Goal: Information Seeking & Learning: Learn about a topic

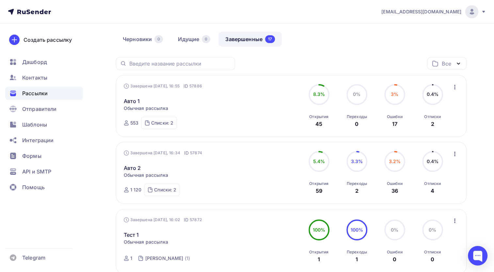
scroll to position [33, 0]
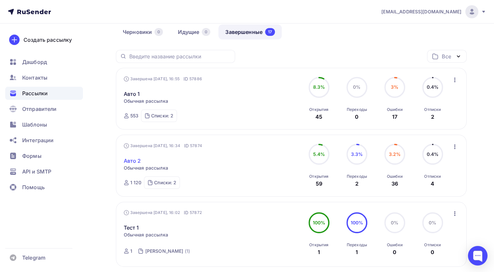
click at [135, 161] on link "Авто 2" at bounding box center [132, 161] width 17 height 8
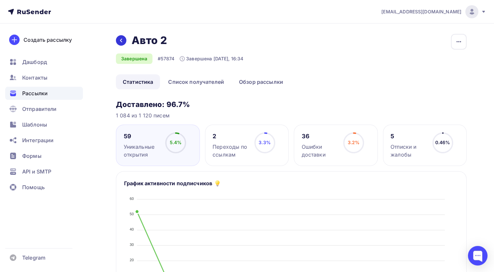
click at [122, 40] on icon at bounding box center [120, 40] width 5 height 5
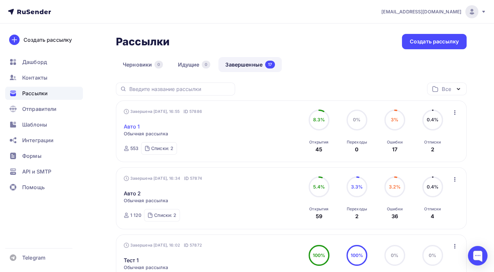
click at [133, 126] on link "Авто 1" at bounding box center [132, 127] width 16 height 8
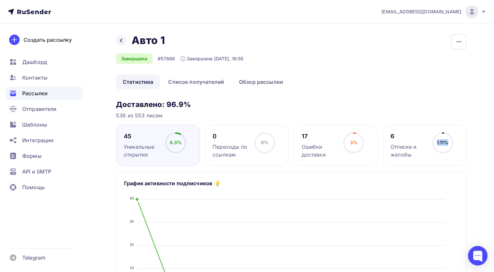
drag, startPoint x: 448, startPoint y: 143, endPoint x: 436, endPoint y: 145, distance: 11.9
click at [436, 145] on div "1.11%" at bounding box center [442, 143] width 21 height 21
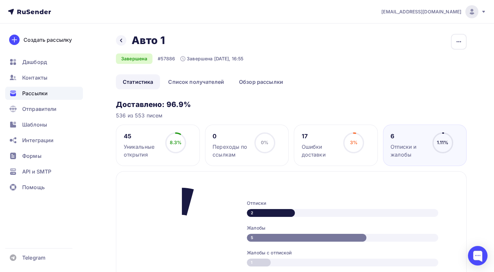
click at [436, 145] on circle at bounding box center [443, 143] width 20 height 20
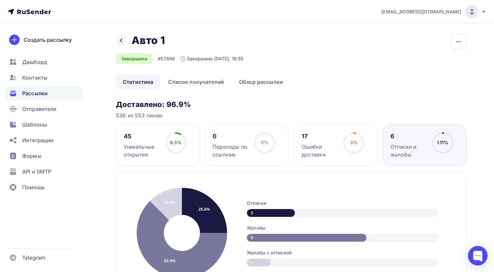
click at [339, 101] on h3 "Доставлено: 96.9%" at bounding box center [291, 104] width 351 height 9
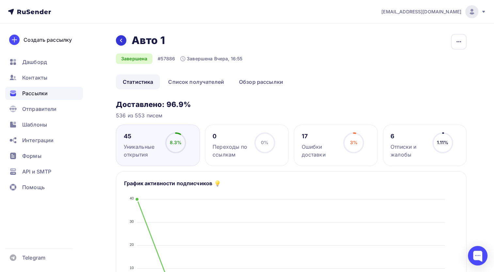
click at [124, 42] on div at bounding box center [121, 40] width 10 height 10
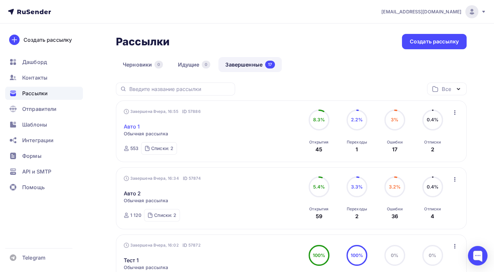
click at [129, 123] on link "Авто 1" at bounding box center [132, 127] width 16 height 8
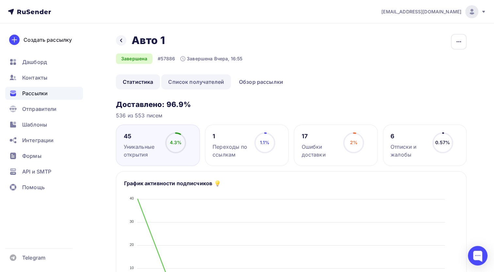
click at [190, 78] on link "Список получателей" at bounding box center [196, 81] width 70 height 15
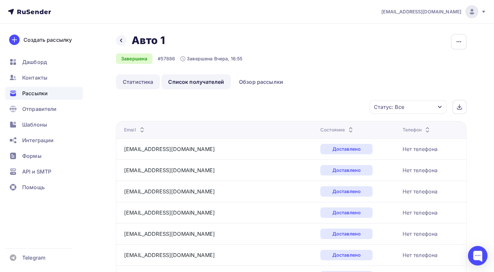
click at [143, 86] on link "Статистика" at bounding box center [138, 81] width 44 height 15
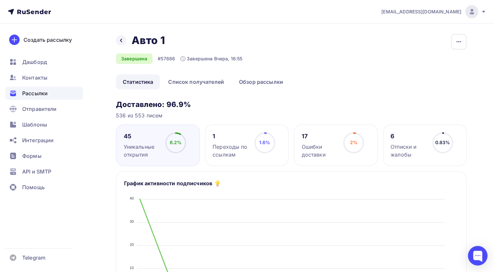
click at [220, 147] on div "Переходы по ссылкам" at bounding box center [231, 151] width 36 height 16
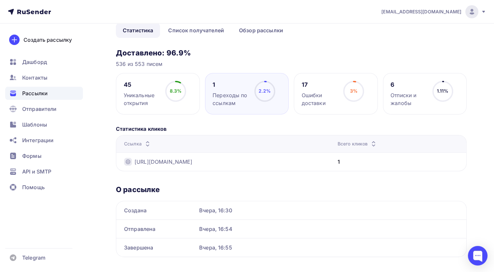
scroll to position [62, 0]
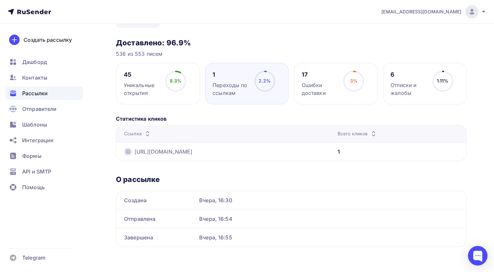
click at [232, 86] on div "Переходы по ссылкам" at bounding box center [231, 89] width 36 height 16
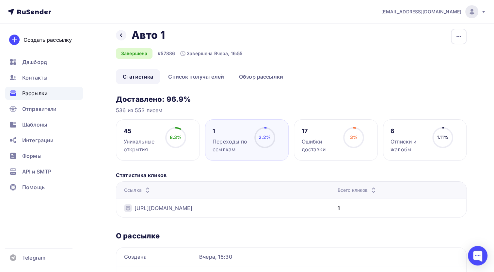
scroll to position [0, 0]
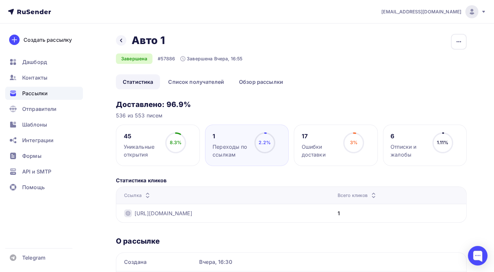
click at [235, 126] on div "1 Переходы по ссылкам 2.2% 2.2%" at bounding box center [247, 145] width 84 height 41
click at [159, 143] on div "Уникальные открытия" at bounding box center [142, 151] width 36 height 16
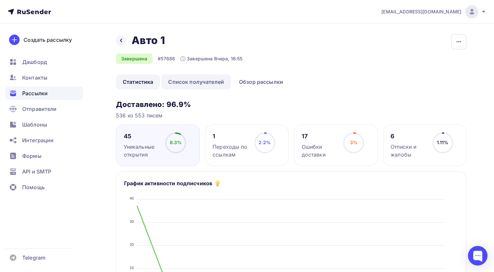
click at [183, 85] on link "Список получателей" at bounding box center [196, 81] width 70 height 15
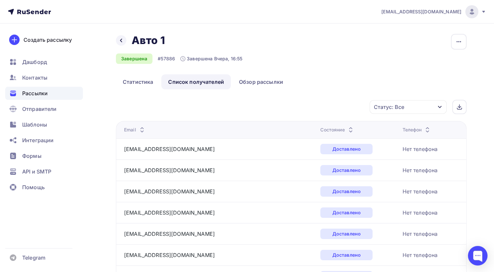
drag, startPoint x: 408, startPoint y: 104, endPoint x: 405, endPoint y: 106, distance: 3.7
click at [405, 106] on div "Статус: Все" at bounding box center [408, 107] width 77 height 14
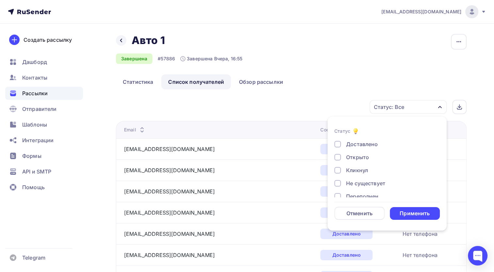
click at [349, 170] on div "Кликнул" at bounding box center [357, 170] width 22 height 8
click at [421, 214] on div "Применить" at bounding box center [415, 214] width 30 height 8
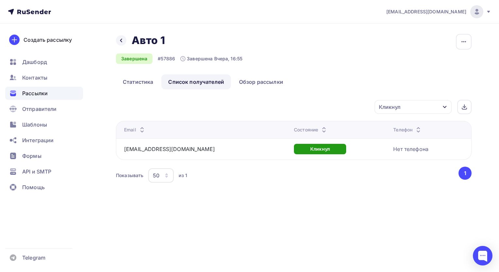
click at [398, 113] on div "Кликнул" at bounding box center [412, 107] width 77 height 14
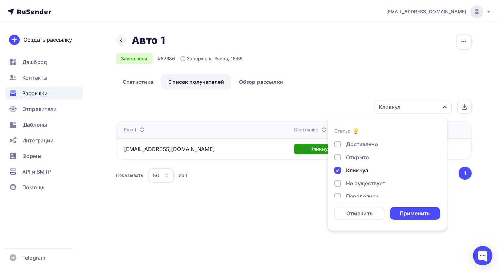
click at [349, 164] on div "Доставлено Открыто Кликнул Не существует Переполнен Недоступен Отписан Жалоба В…" at bounding box center [386, 196] width 105 height 112
click at [360, 173] on div "Кликнул" at bounding box center [357, 170] width 22 height 8
click at [434, 215] on div "Применить" at bounding box center [415, 213] width 50 height 13
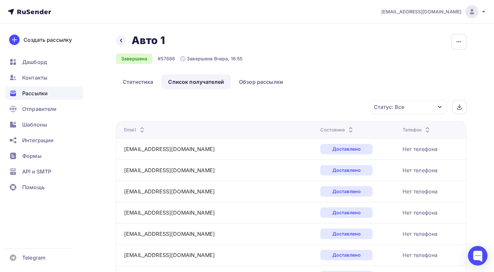
click at [405, 108] on div "Статус: Все" at bounding box center [408, 107] width 77 height 14
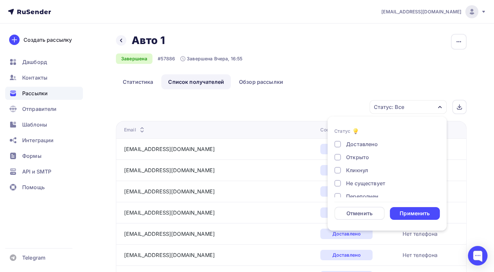
click at [355, 157] on div "Открыто" at bounding box center [357, 157] width 23 height 8
click at [409, 211] on div "Применить" at bounding box center [415, 214] width 30 height 8
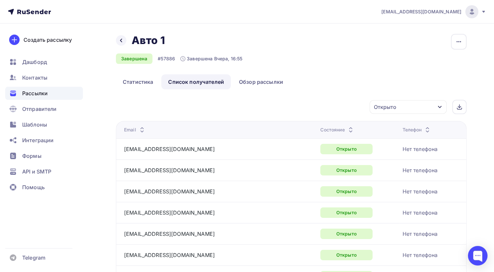
click at [140, 81] on link "Статистика" at bounding box center [138, 81] width 44 height 15
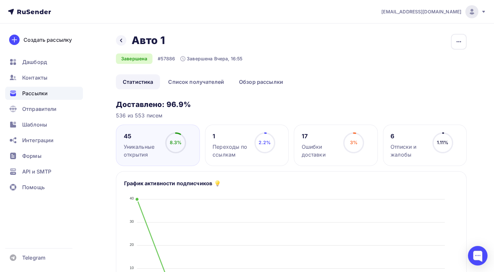
click at [120, 47] on div "Назад Авто 1 Авто 1 Завершена #57886 Завершена Вчера, 16:55" at bounding box center [179, 49] width 126 height 30
click at [119, 40] on icon at bounding box center [120, 40] width 5 height 5
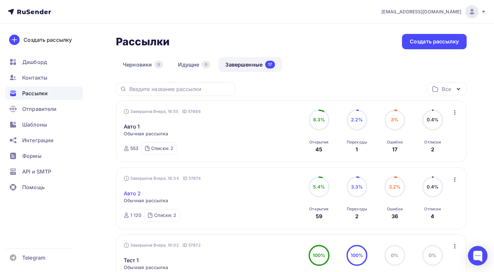
click at [137, 192] on link "Авто 2" at bounding box center [132, 194] width 17 height 8
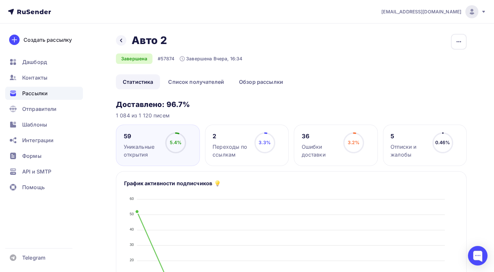
click at [447, 44] on div "Назад Авто 2 Авто 2 Завершена #57874 Завершена Вчера, 16:34 Копировать Добавить…" at bounding box center [291, 54] width 351 height 40
click at [453, 41] on button "button" at bounding box center [459, 42] width 16 height 16
click at [226, 102] on h3 "Доставлено: 96.7%" at bounding box center [291, 104] width 351 height 9
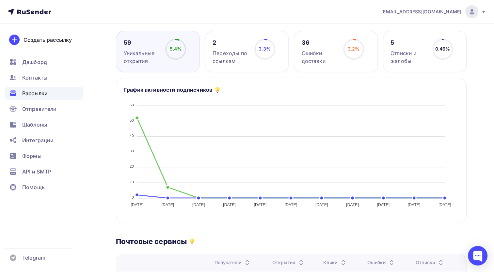
scroll to position [98, 0]
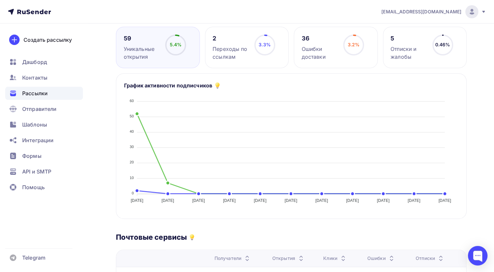
click at [108, 185] on div "Назад Авто 2 Авто 2 Завершена #57874 Завершена Вчера, 16:34 Копировать Добавить…" at bounding box center [247, 227] width 494 height 603
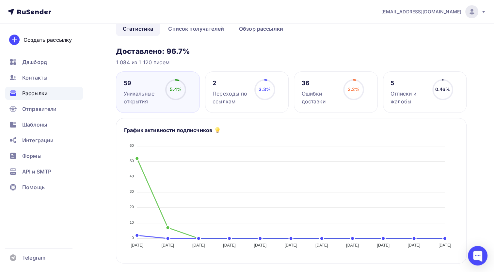
scroll to position [33, 0]
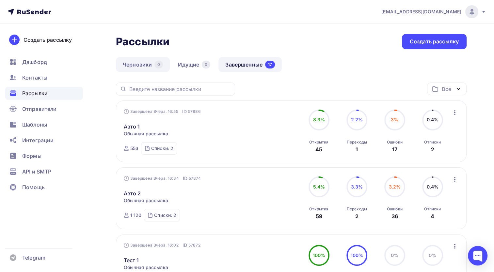
click at [158, 62] on div "0" at bounding box center [158, 65] width 8 height 8
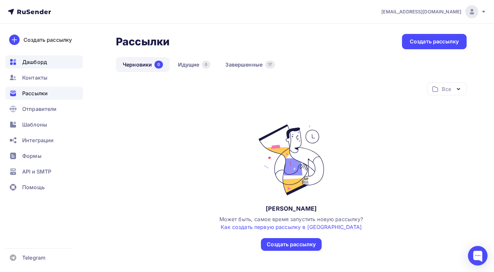
click at [35, 64] on span "Дашборд" at bounding box center [34, 62] width 25 height 8
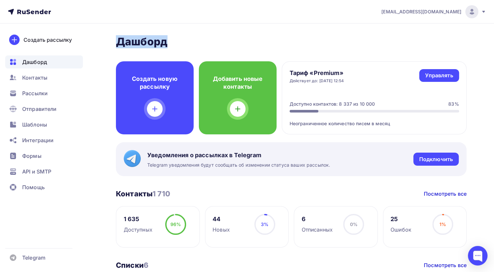
drag, startPoint x: 111, startPoint y: 39, endPoint x: 264, endPoint y: 33, distance: 153.5
click at [215, 36] on h2 "Дашборд" at bounding box center [291, 41] width 351 height 13
click at [180, 42] on h2 "Дашборд" at bounding box center [291, 41] width 351 height 13
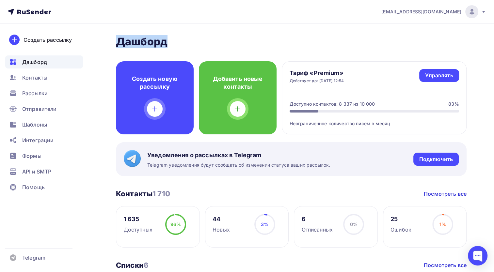
click at [154, 47] on h2 "Дашборд" at bounding box center [291, 41] width 351 height 13
click at [165, 42] on h2 "Дашборд" at bounding box center [291, 41] width 351 height 13
click at [212, 45] on h2 "Дашборд" at bounding box center [291, 41] width 351 height 13
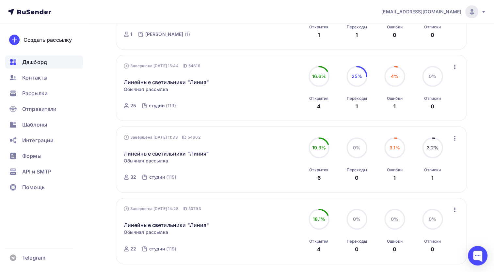
scroll to position [597, 0]
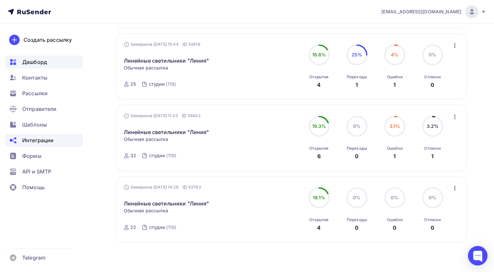
click at [34, 141] on span "Интеграции" at bounding box center [37, 140] width 31 height 8
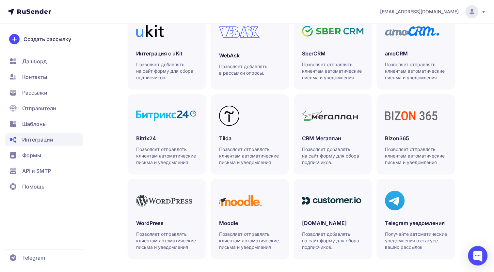
scroll to position [176, 0]
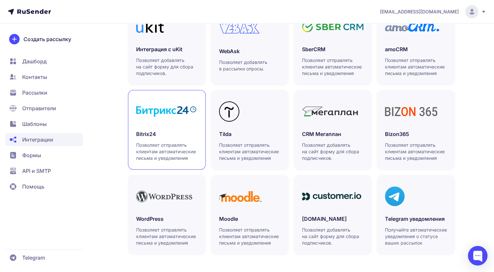
click at [152, 133] on h3 "Bitrix24" at bounding box center [166, 134] width 61 height 8
